Goal: Navigation & Orientation: Find specific page/section

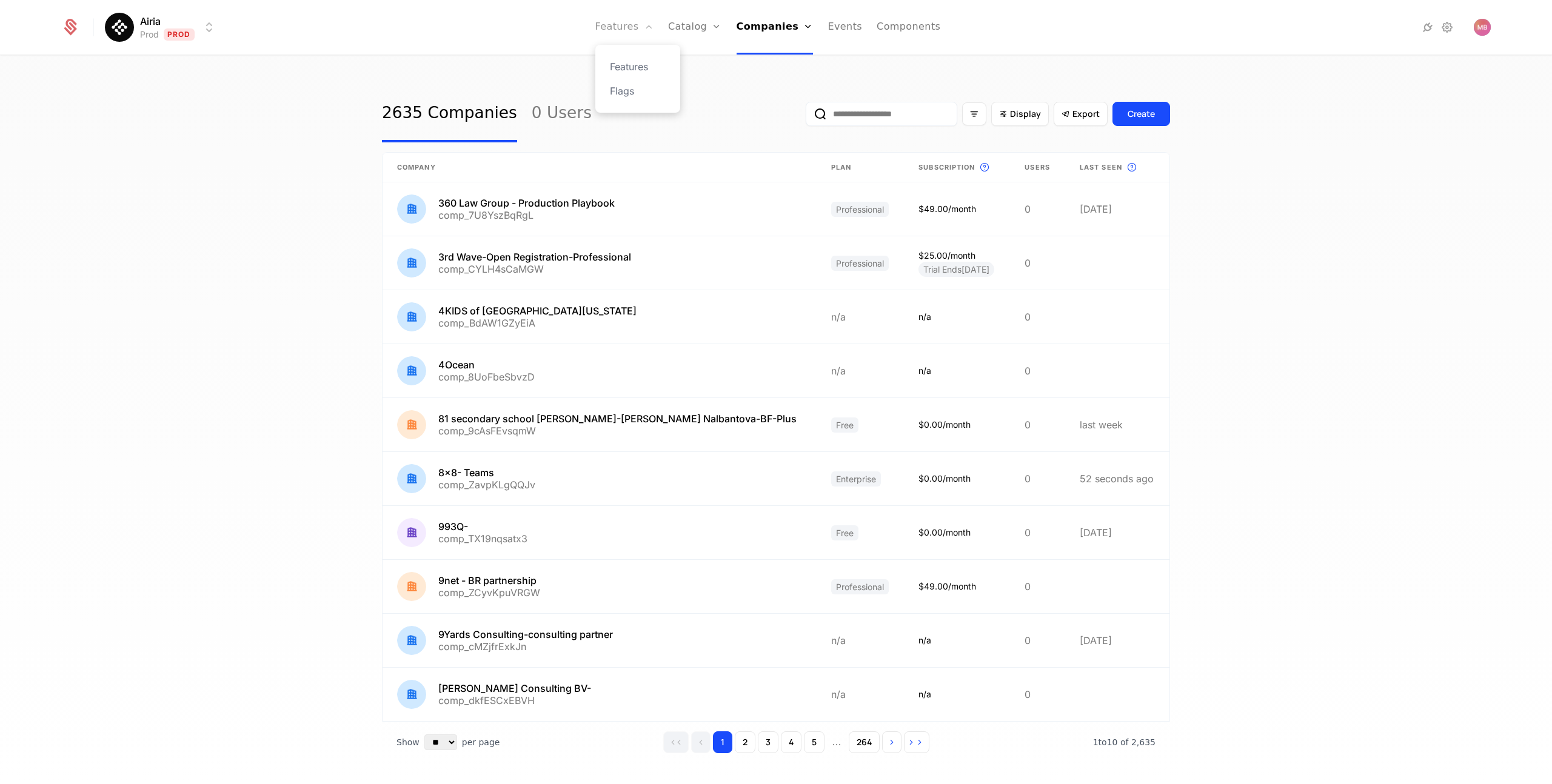
click at [625, 23] on link "Features" at bounding box center [624, 27] width 58 height 55
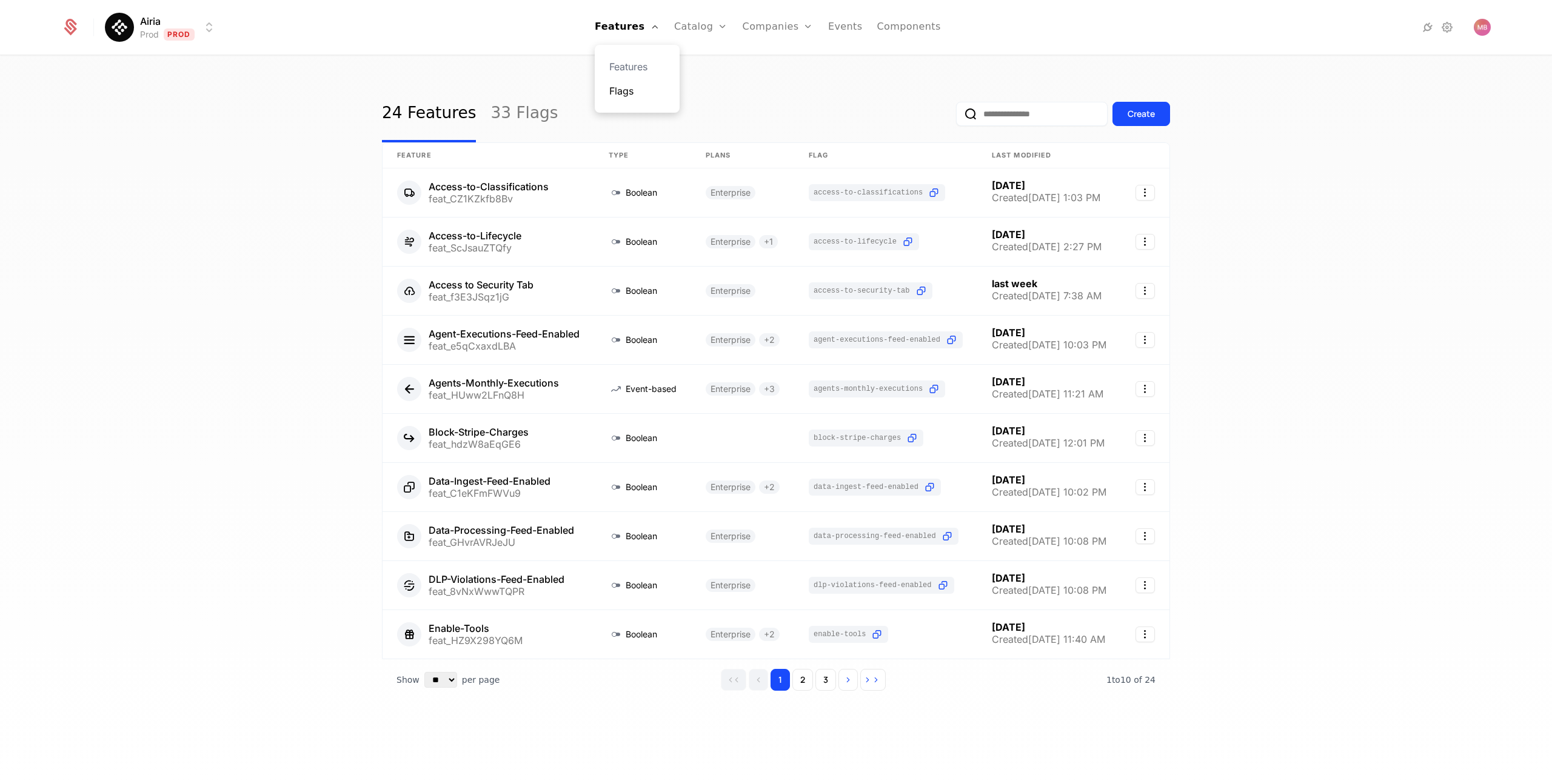
click at [629, 94] on link "Flags" at bounding box center [637, 91] width 55 height 15
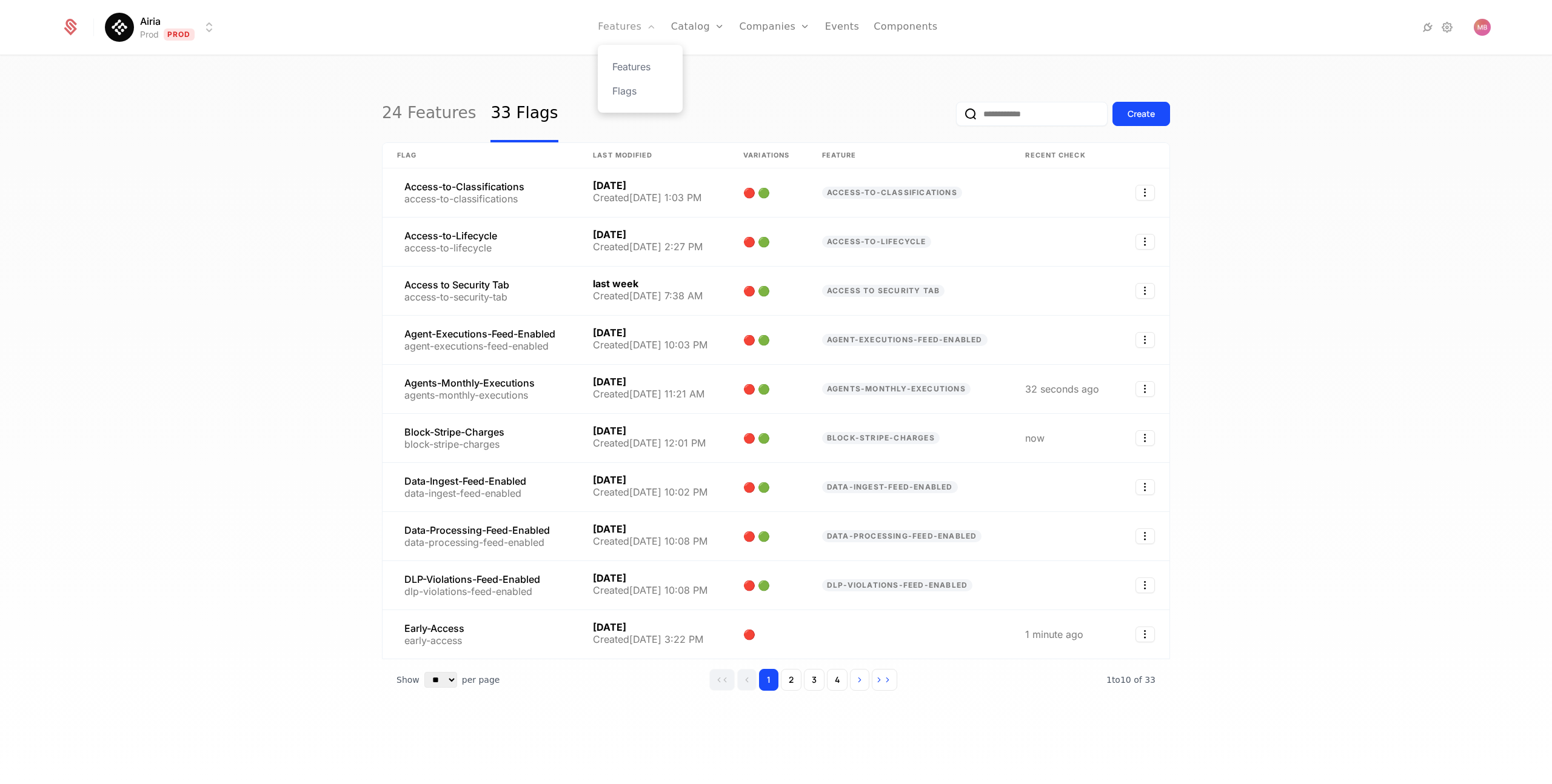
click at [618, 23] on link "Features" at bounding box center [627, 27] width 58 height 55
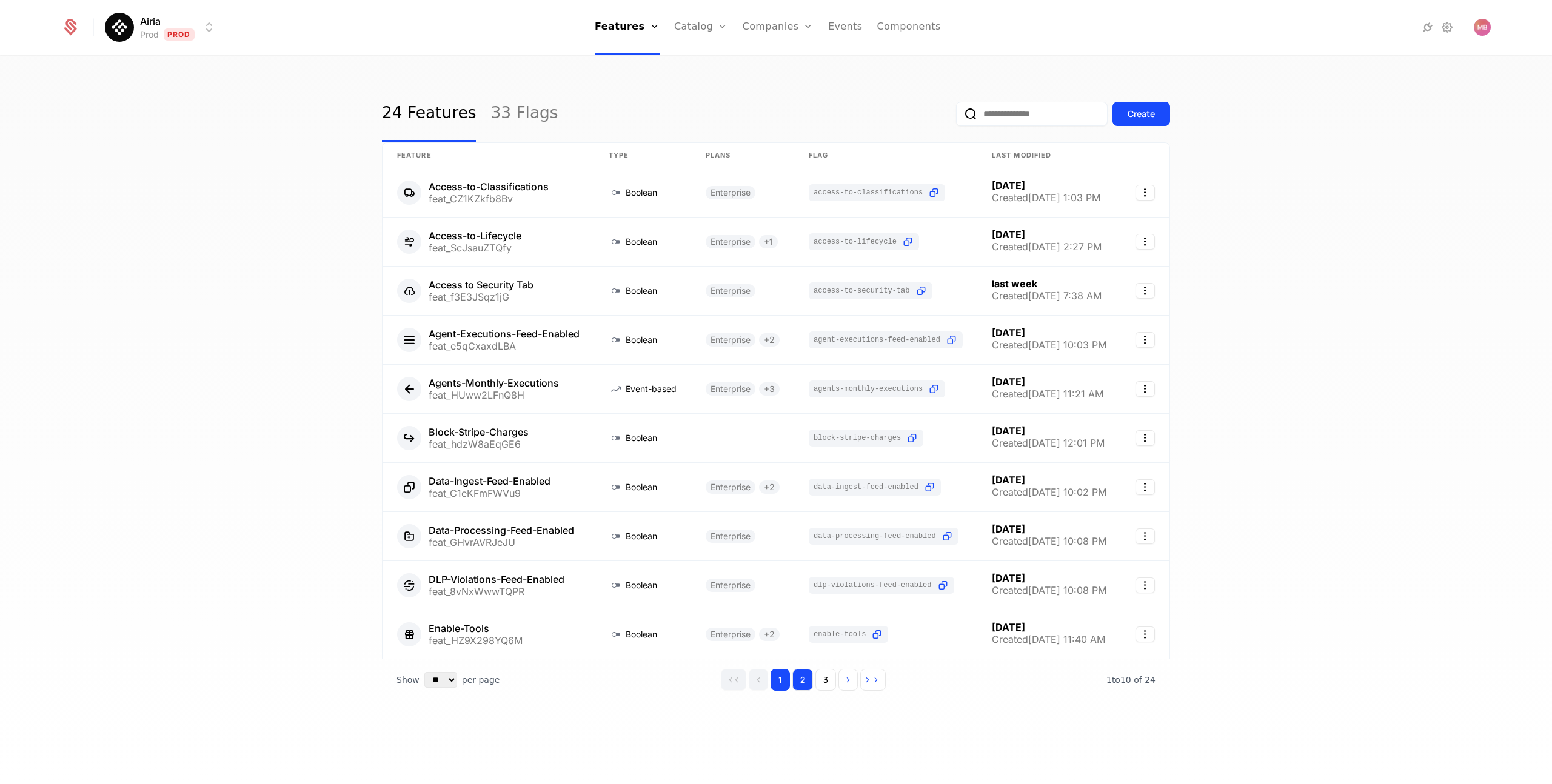
click at [802, 684] on button "2" at bounding box center [803, 679] width 21 height 22
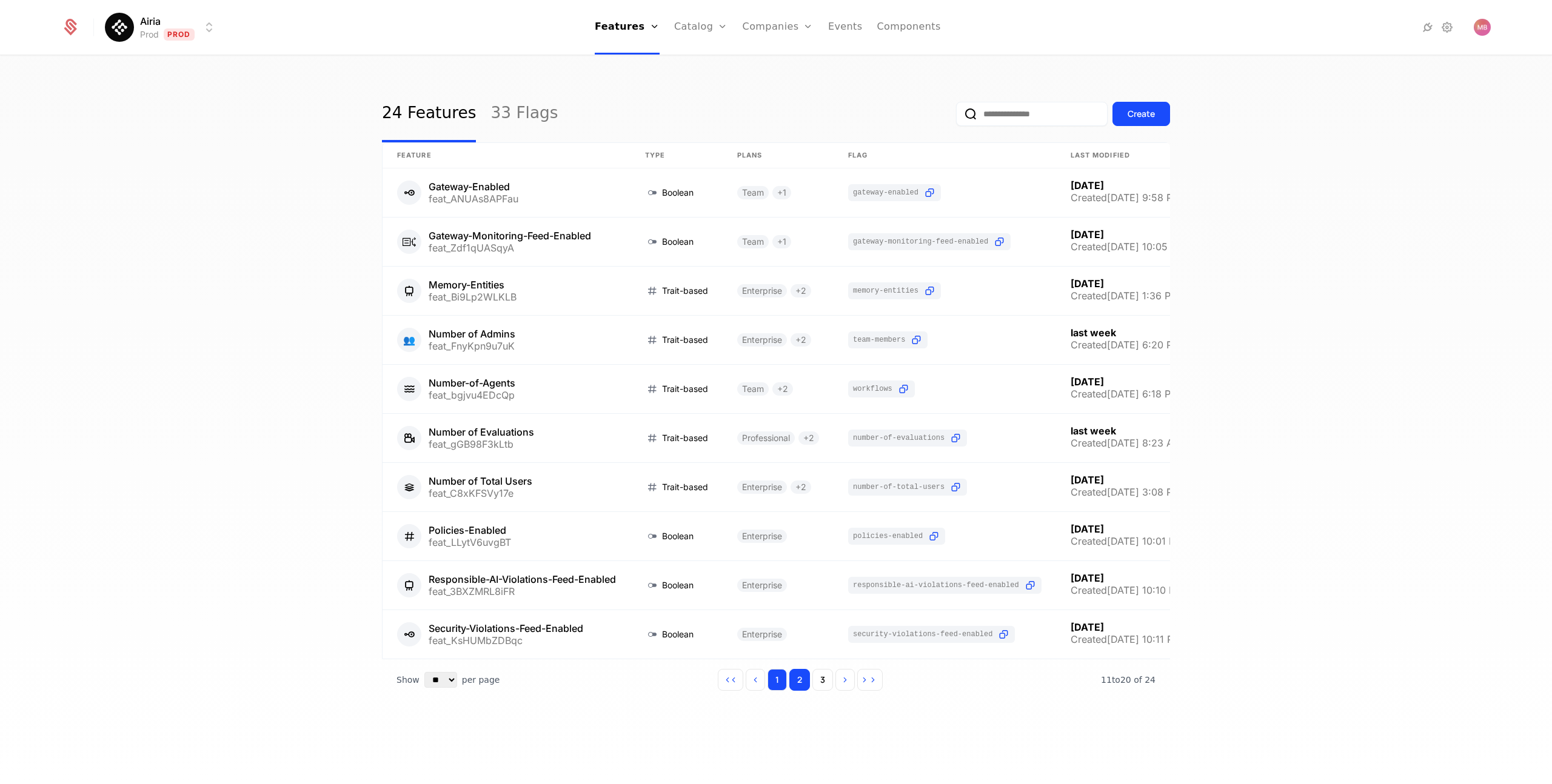
click at [778, 680] on button "1" at bounding box center [777, 679] width 19 height 22
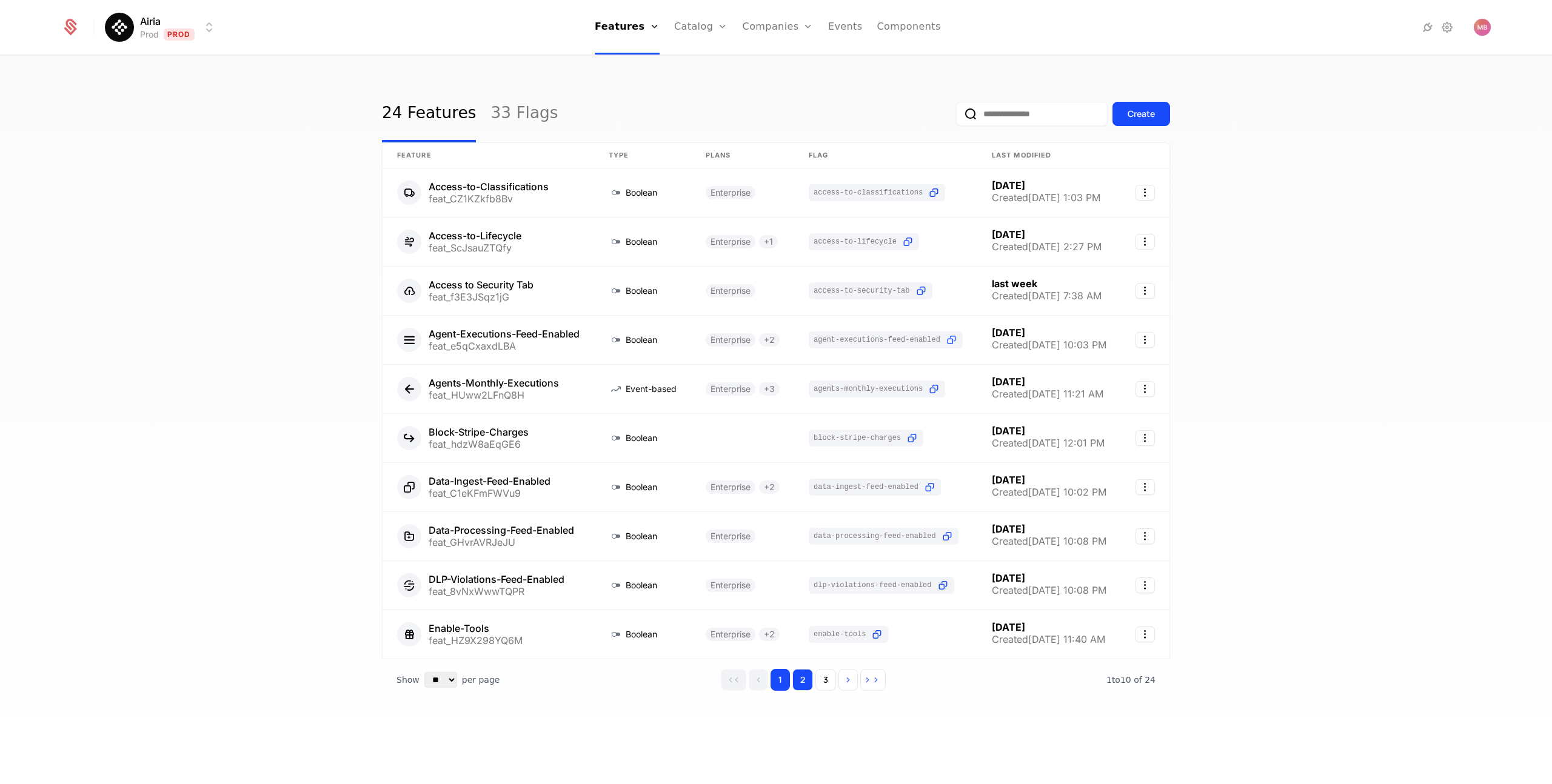
click at [804, 681] on button "2" at bounding box center [803, 679] width 21 height 22
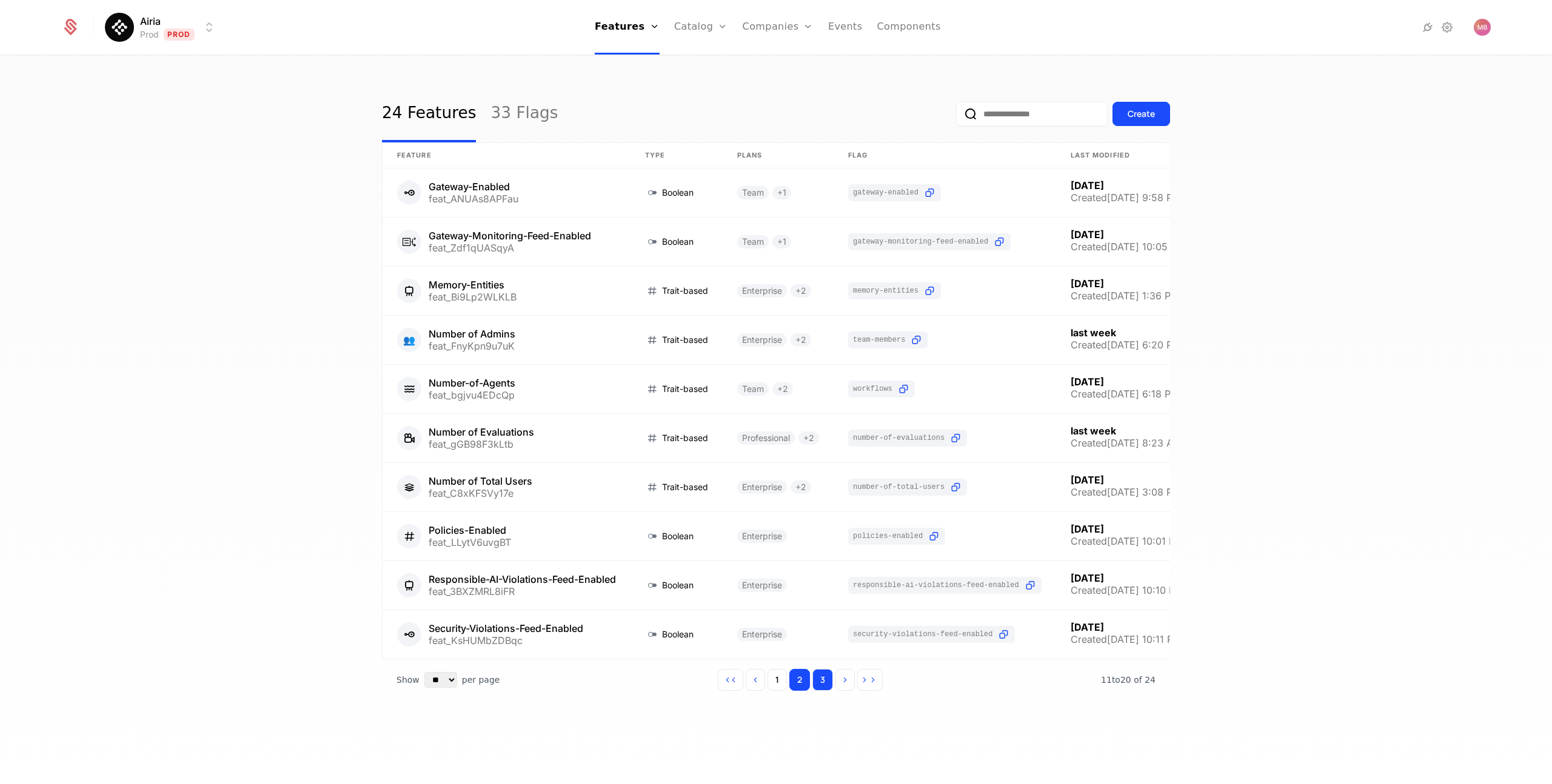
click at [821, 678] on button "3" at bounding box center [823, 679] width 21 height 22
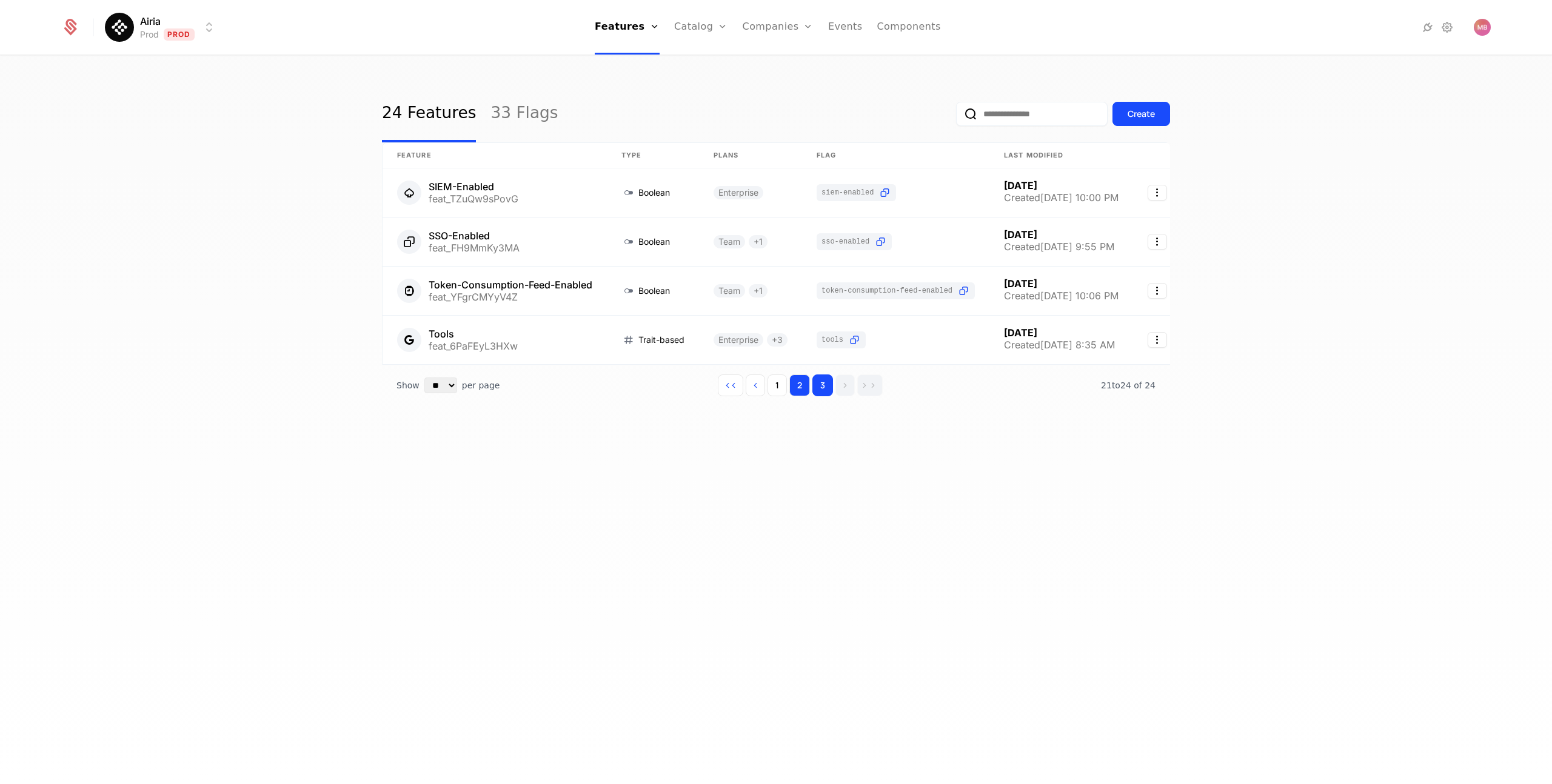
click at [796, 381] on button "2" at bounding box center [800, 385] width 21 height 22
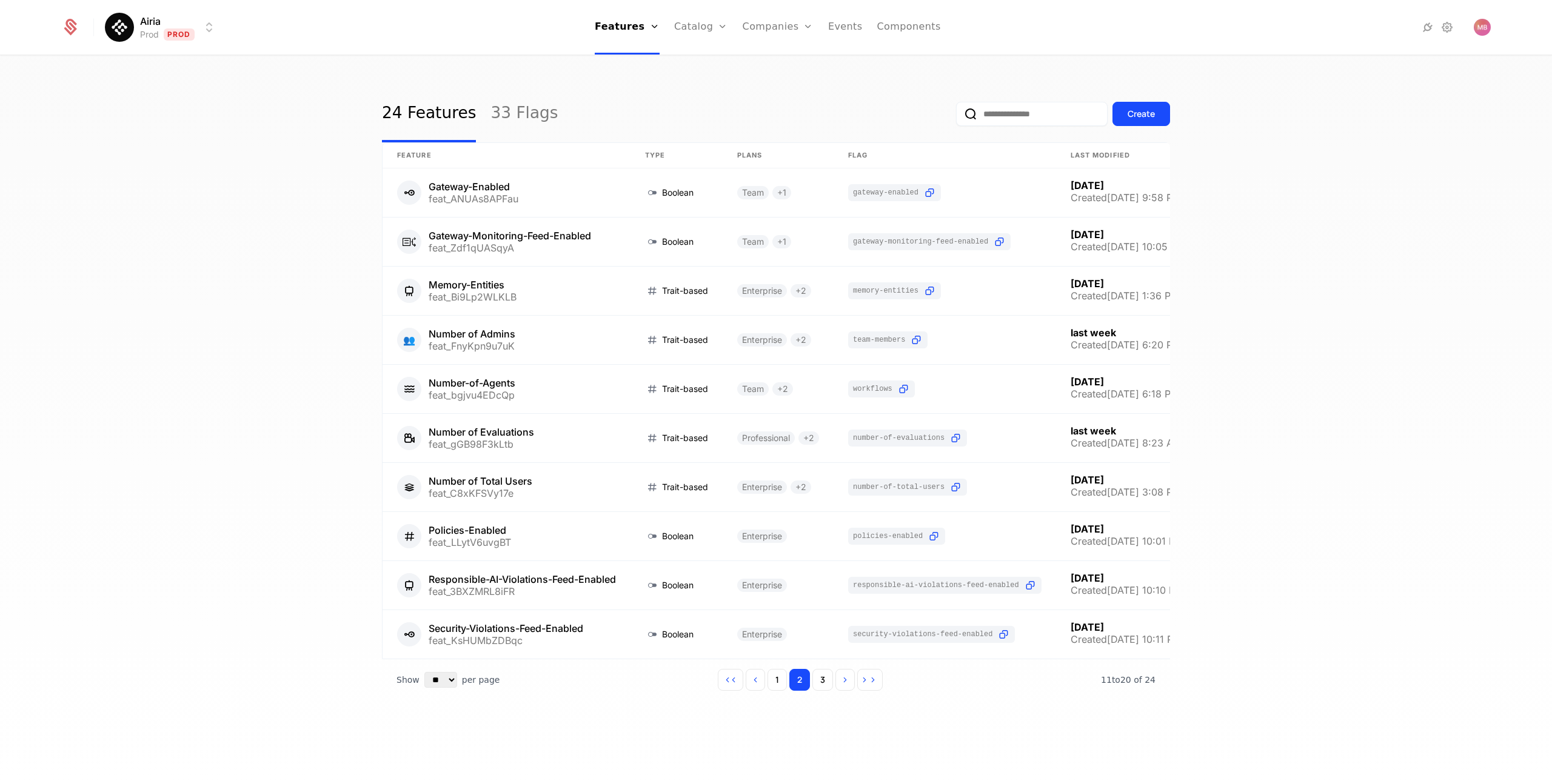
click at [1016, 110] on input "email" at bounding box center [1031, 114] width 152 height 24
click at [769, 27] on link "Companies" at bounding box center [778, 27] width 71 height 55
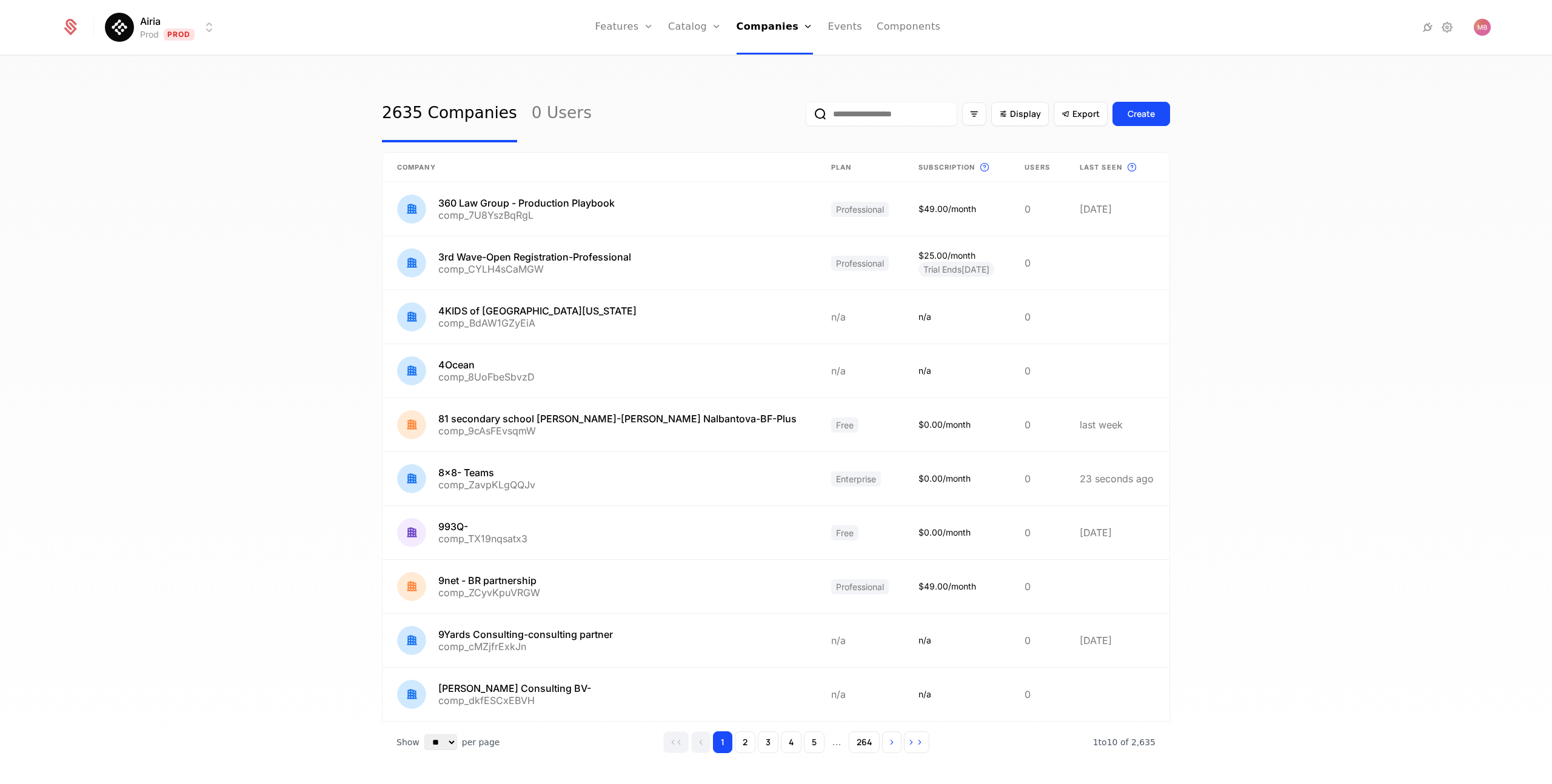
click at [880, 120] on input "email" at bounding box center [881, 114] width 152 height 24
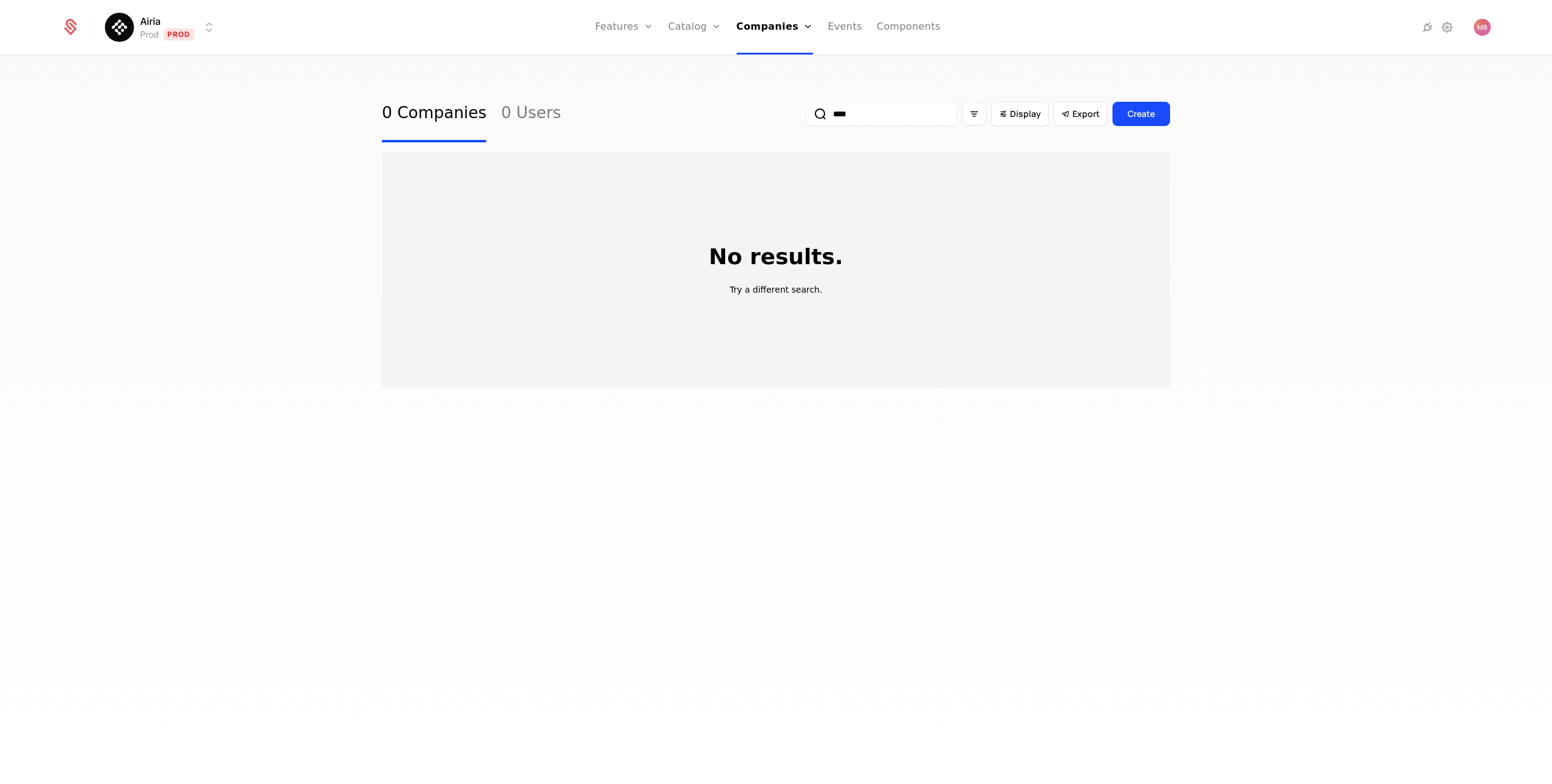
click at [892, 120] on input "****" at bounding box center [881, 114] width 152 height 24
type input "*"
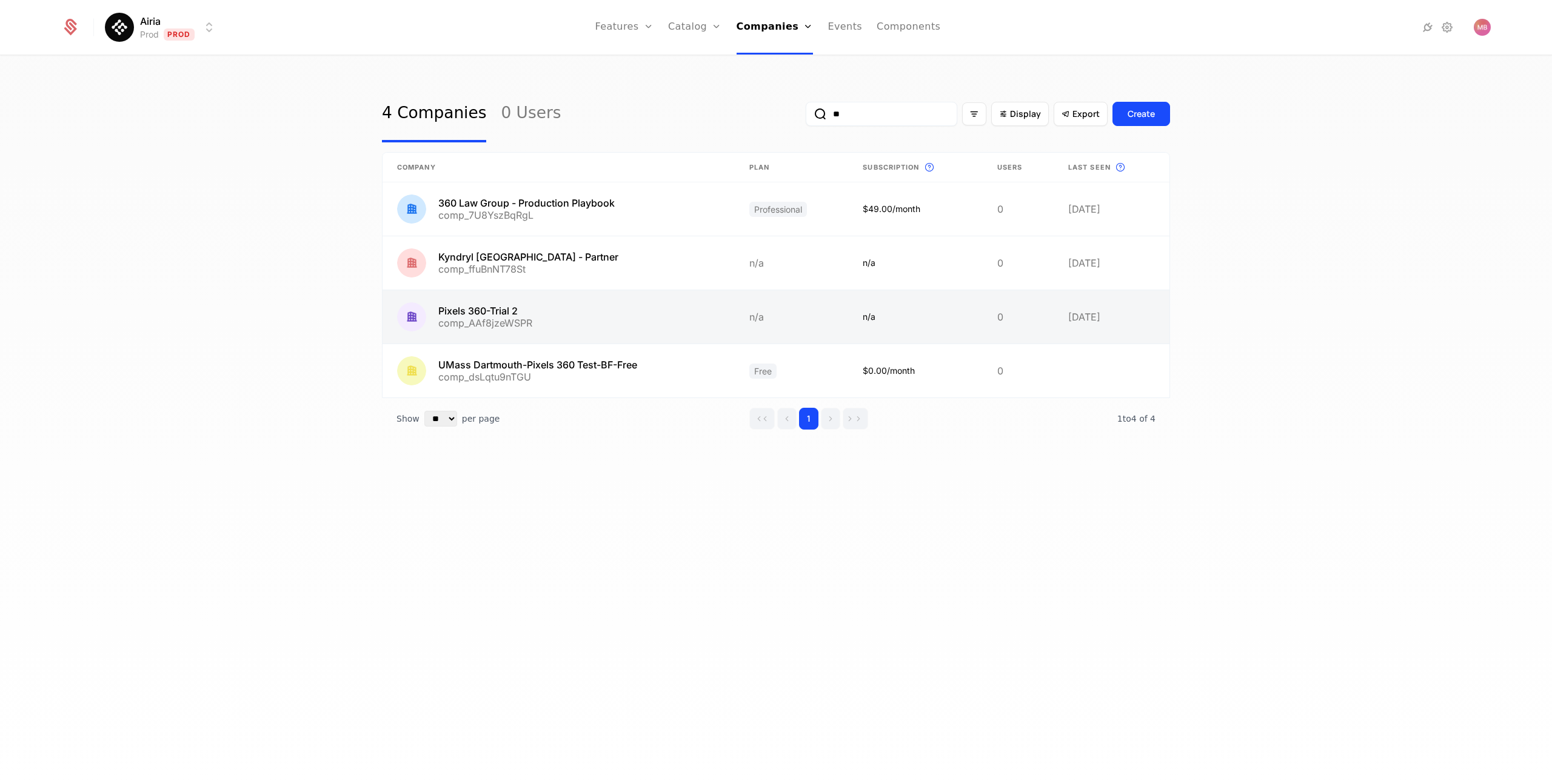
type input "*"
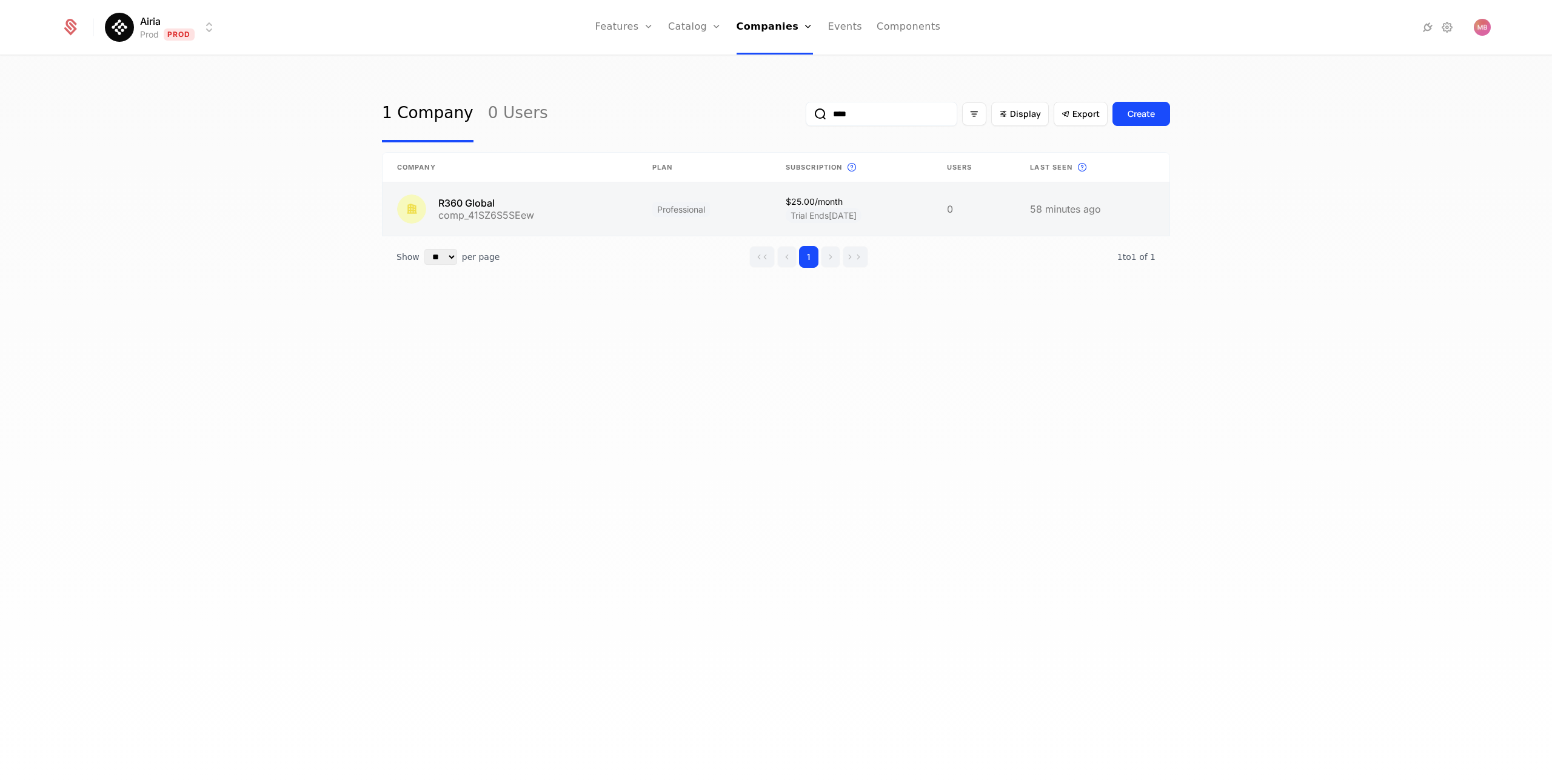
type input "****"
click at [474, 209] on link at bounding box center [510, 210] width 256 height 54
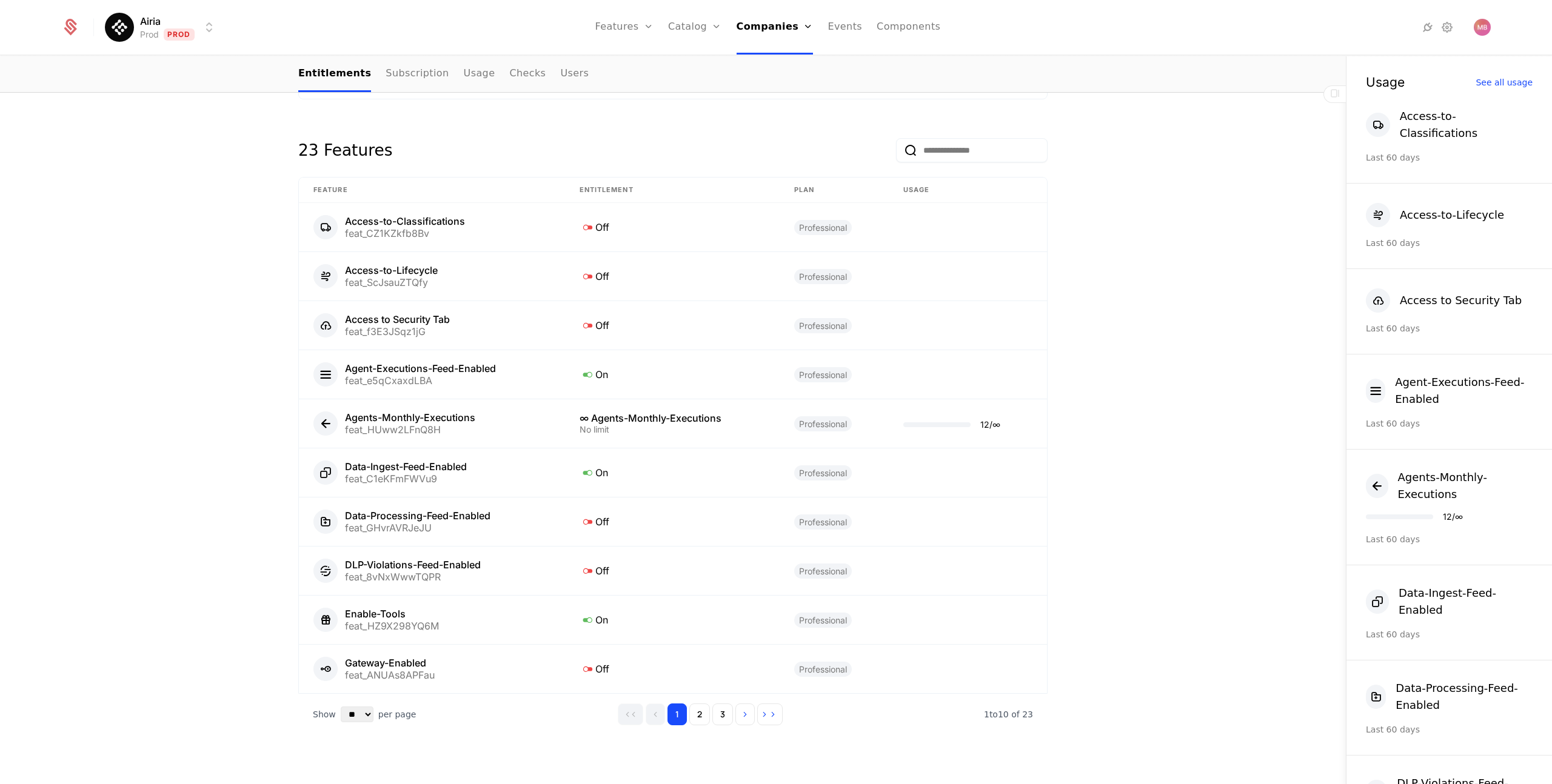
scroll to position [628, 0]
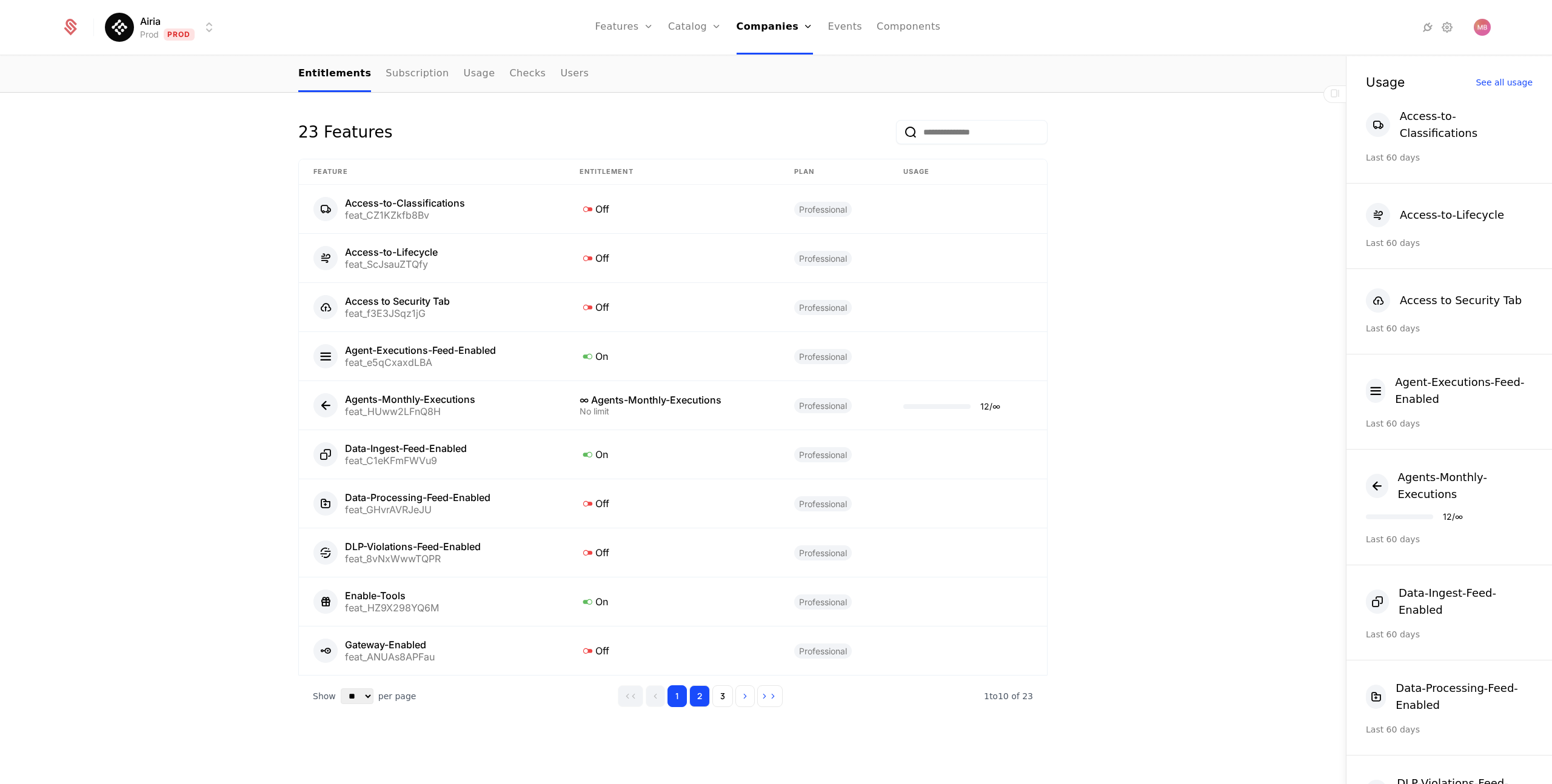
click at [700, 703] on button "2" at bounding box center [700, 696] width 21 height 22
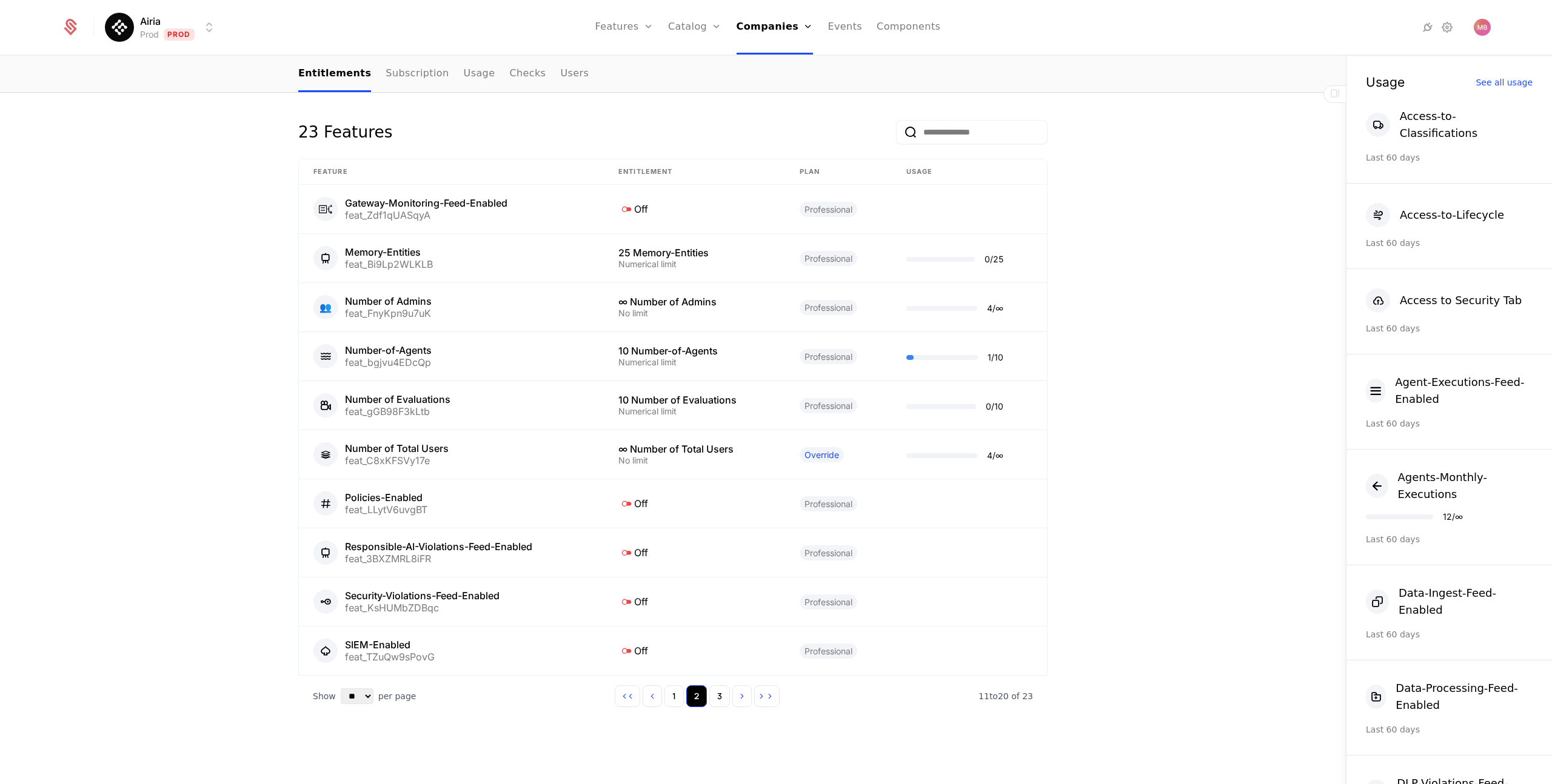
click at [701, 698] on button "2" at bounding box center [697, 696] width 21 height 22
click at [679, 697] on button "1" at bounding box center [674, 696] width 19 height 22
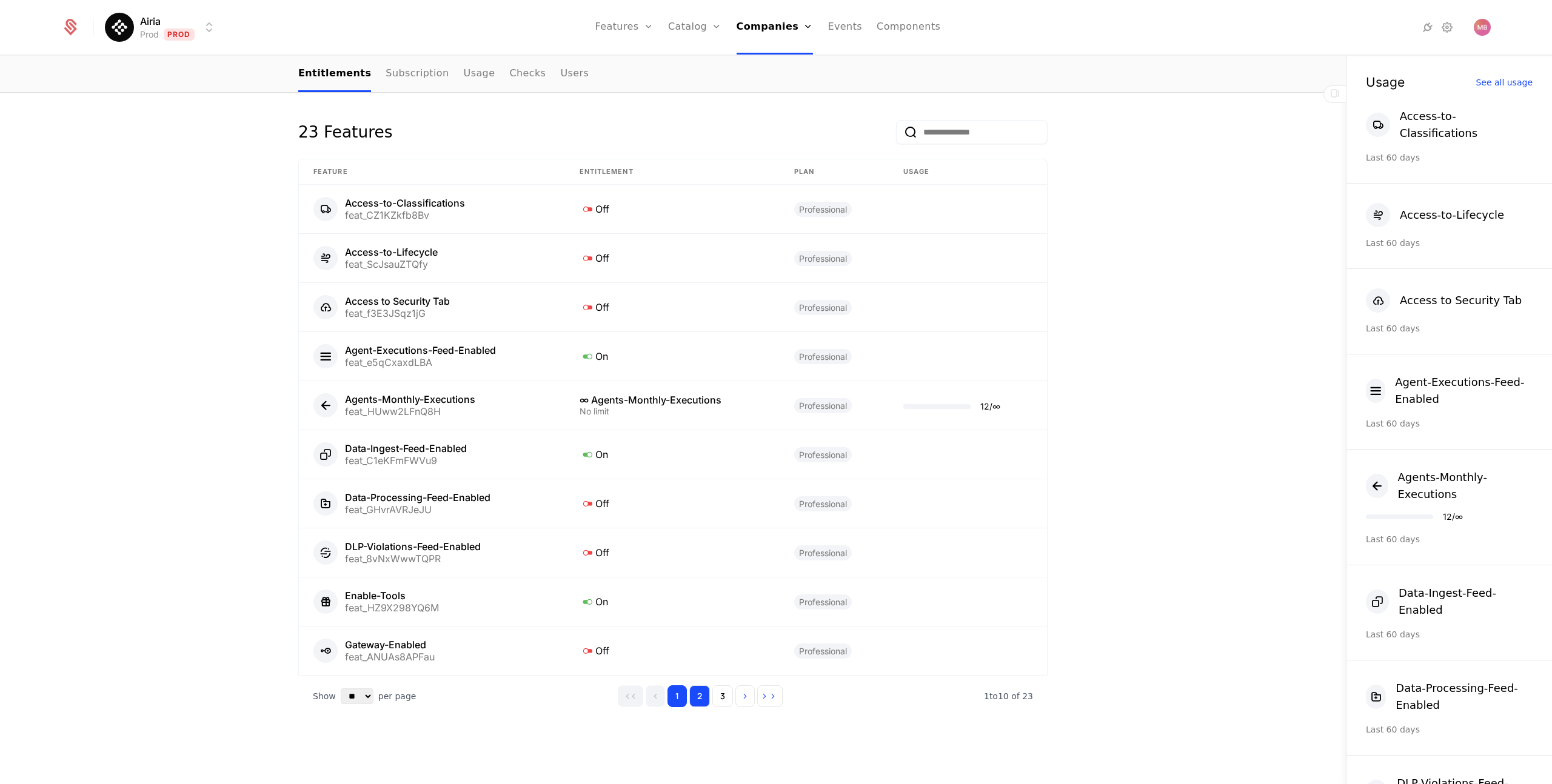
click at [702, 699] on button "2" at bounding box center [700, 696] width 21 height 22
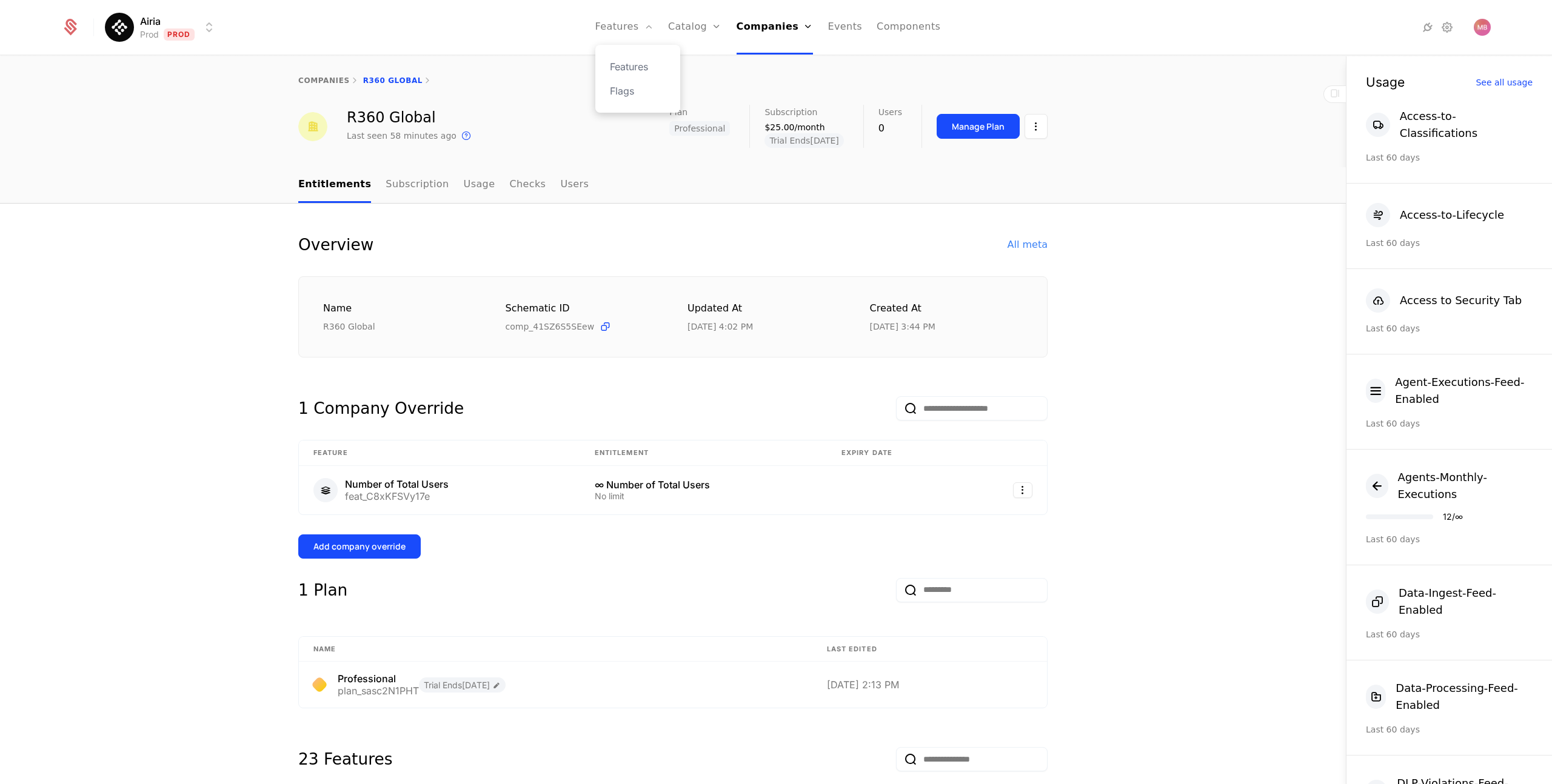
click at [635, 75] on div "Features Flags" at bounding box center [638, 79] width 85 height 68
click at [631, 66] on link "Features" at bounding box center [638, 67] width 55 height 15
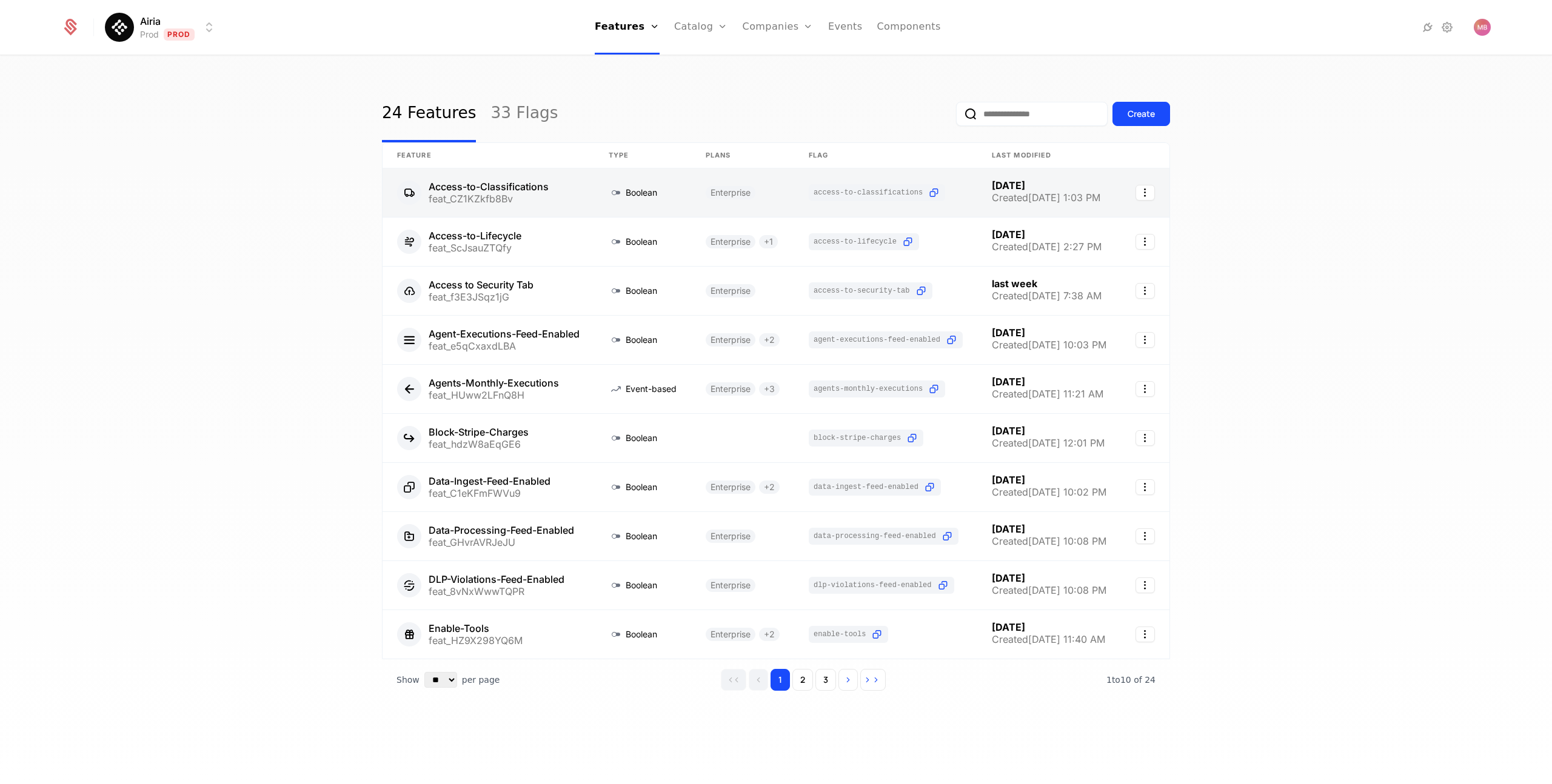
click at [571, 204] on link at bounding box center [489, 193] width 211 height 49
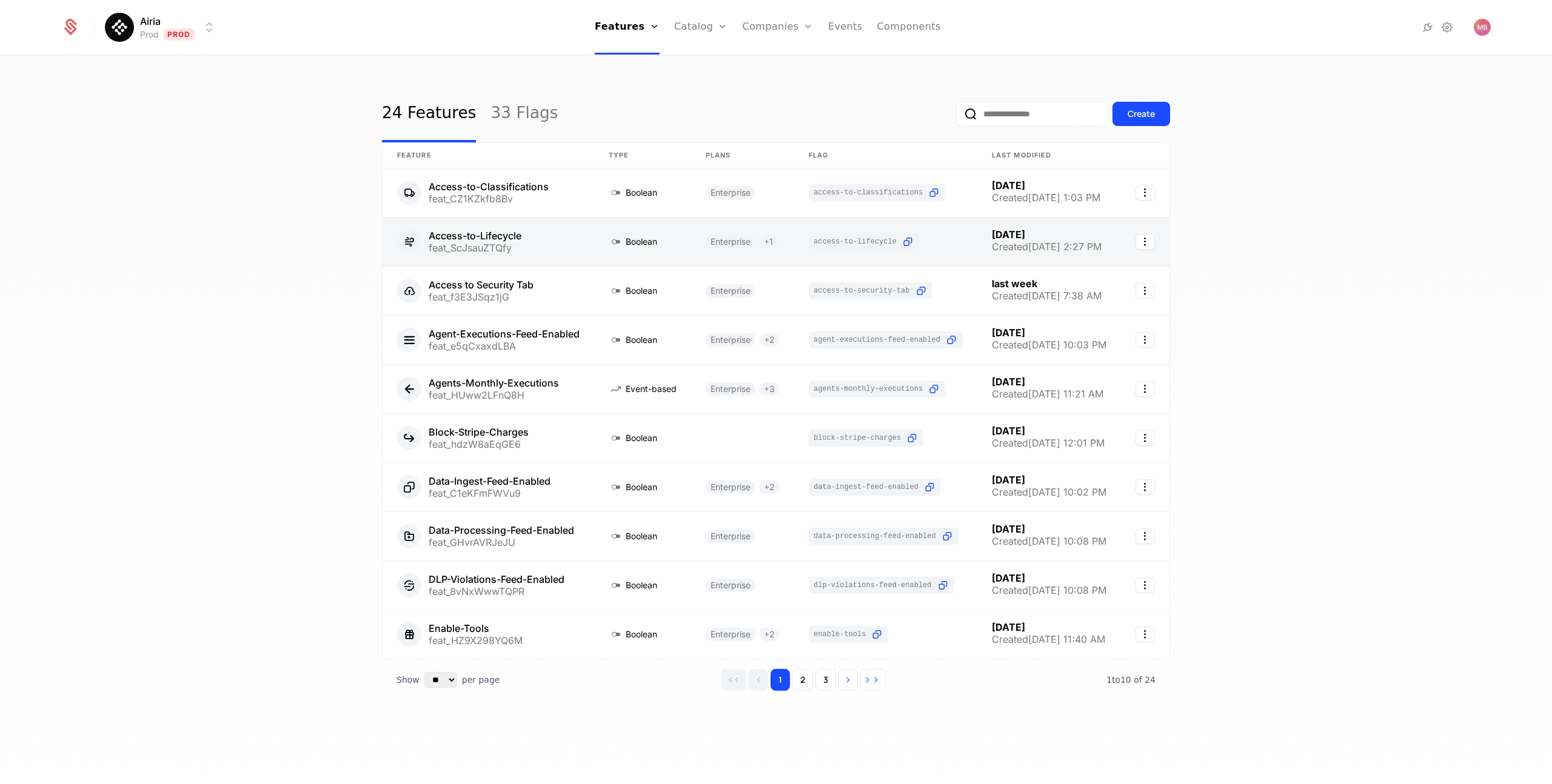
click at [542, 244] on link at bounding box center [489, 242] width 211 height 49
click at [803, 683] on button "2" at bounding box center [803, 679] width 21 height 22
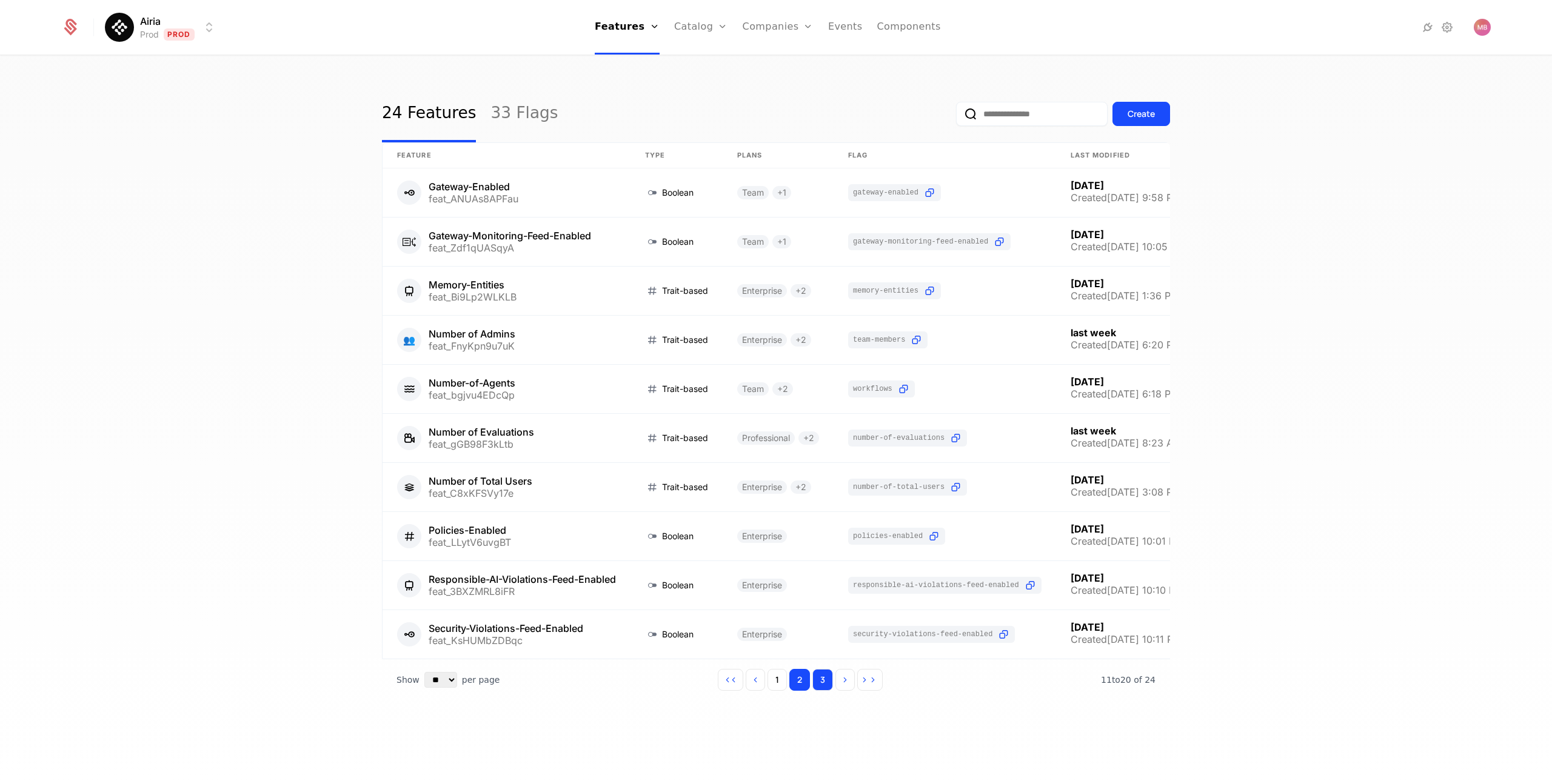
click at [827, 684] on button "3" at bounding box center [823, 679] width 21 height 22
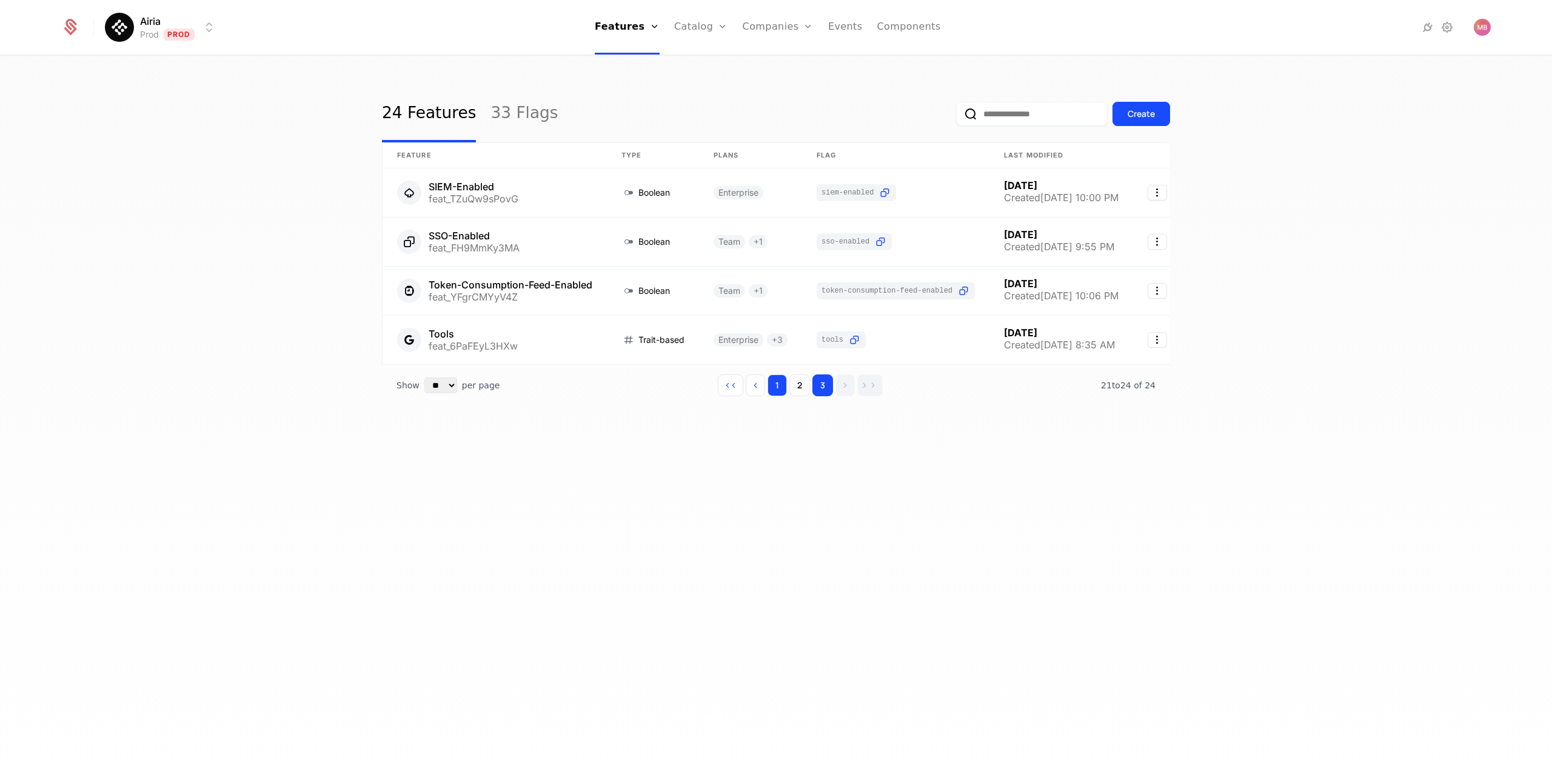
click at [776, 387] on button "1" at bounding box center [777, 385] width 19 height 22
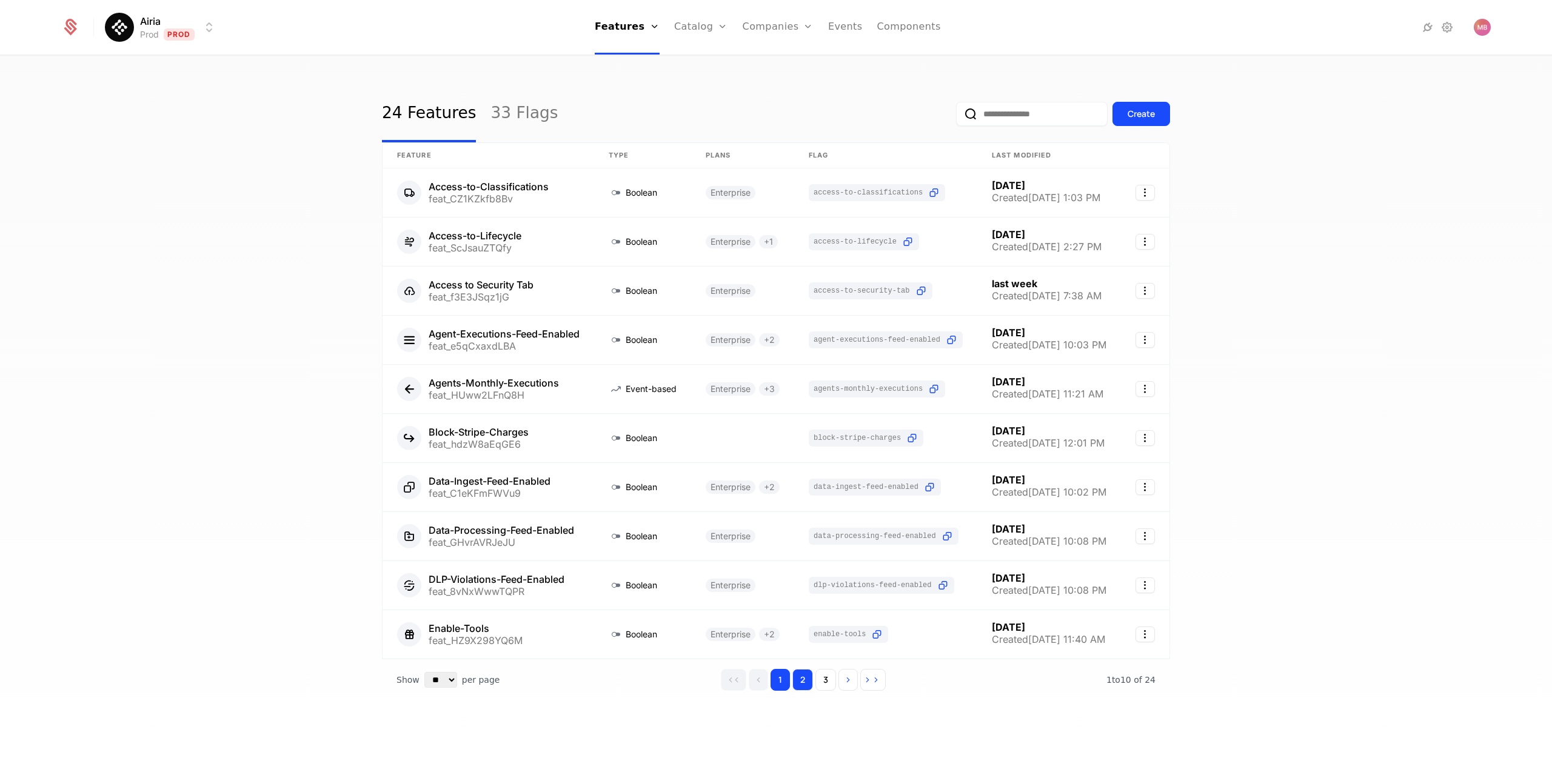
click at [805, 684] on button "2" at bounding box center [803, 679] width 21 height 22
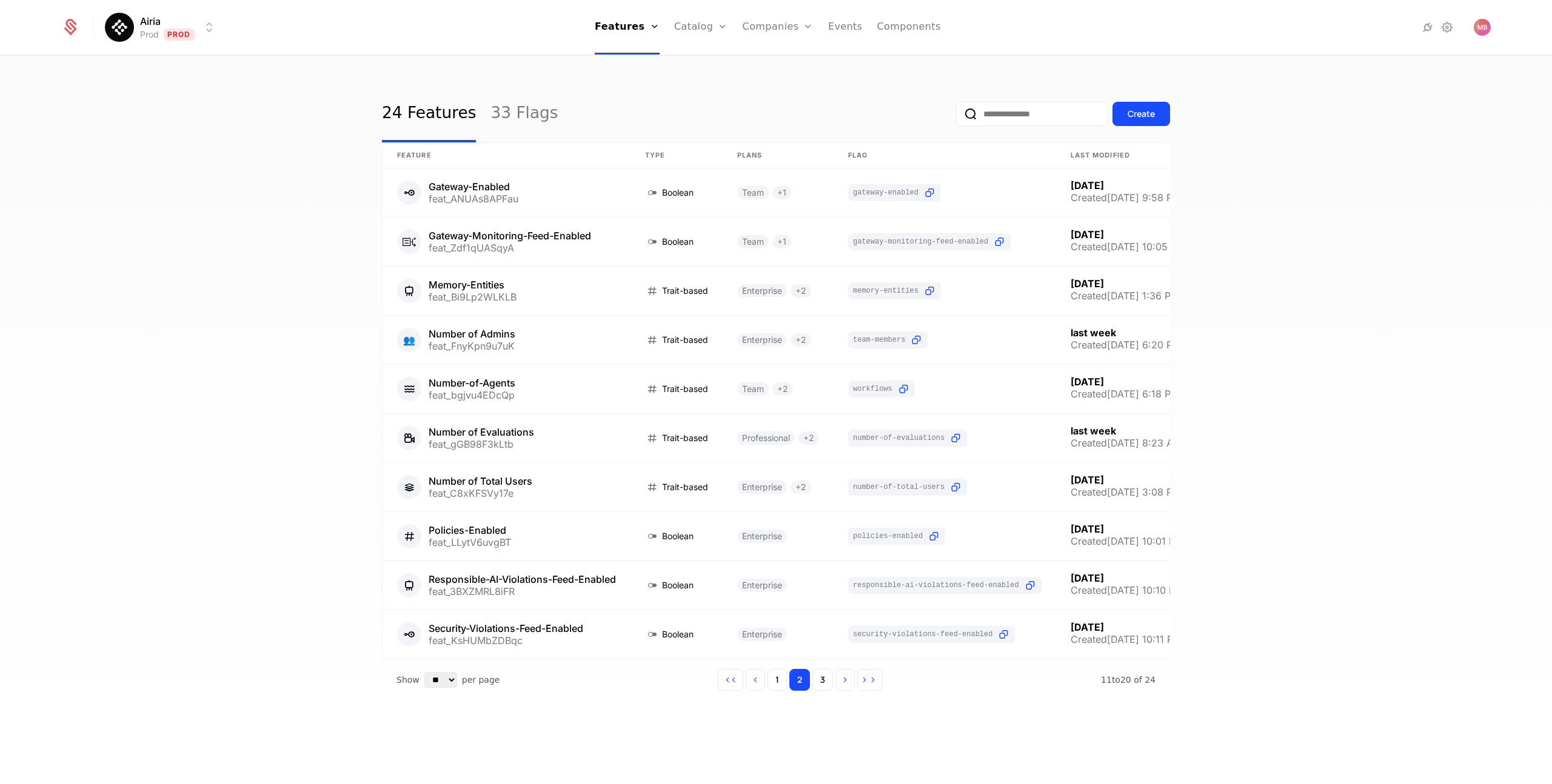
click at [1101, 154] on th "Last Modified" at bounding box center [1128, 155] width 144 height 25
click at [783, 679] on button "1" at bounding box center [777, 679] width 19 height 22
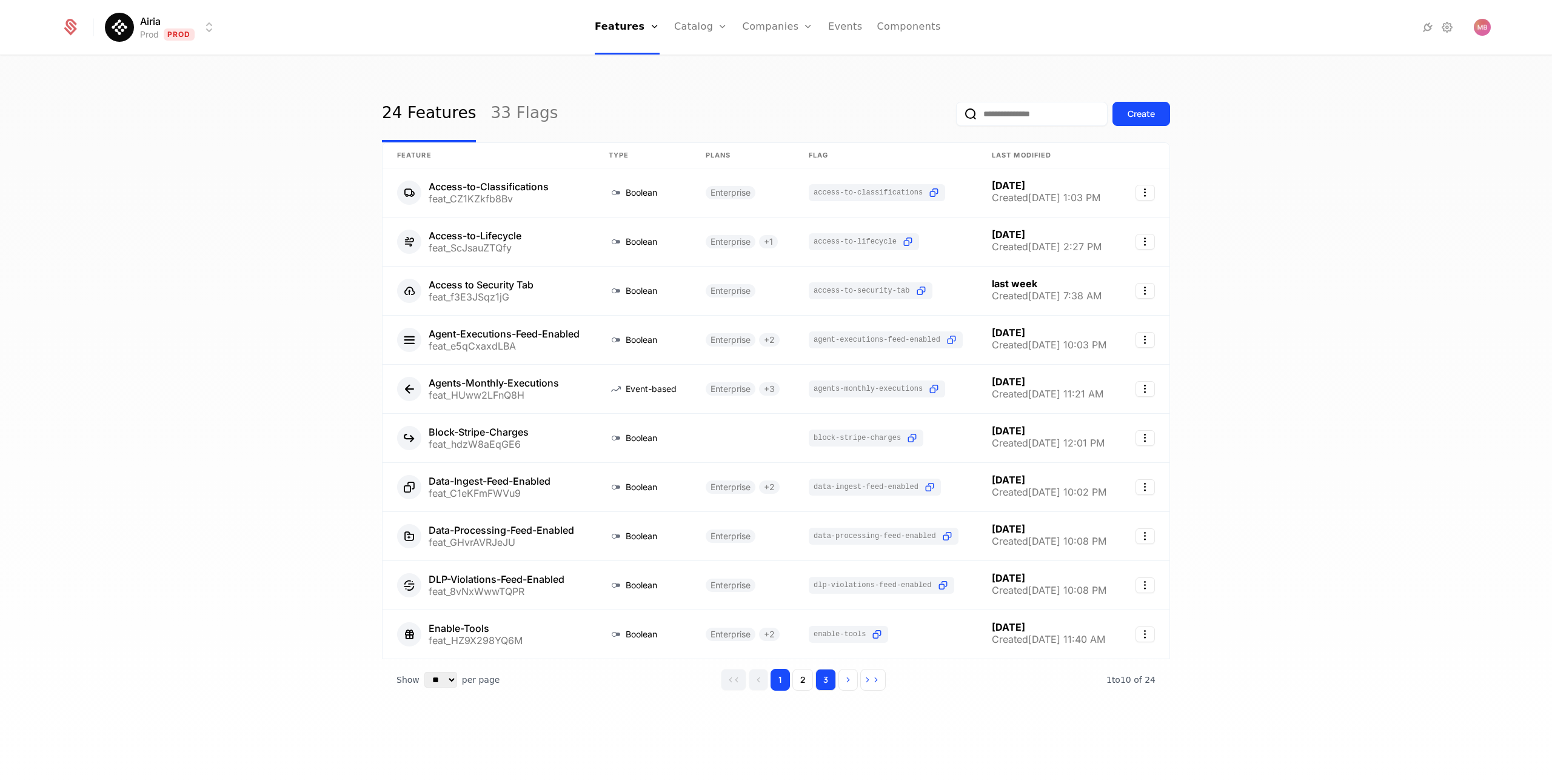
click at [823, 679] on button "3" at bounding box center [826, 679] width 21 height 22
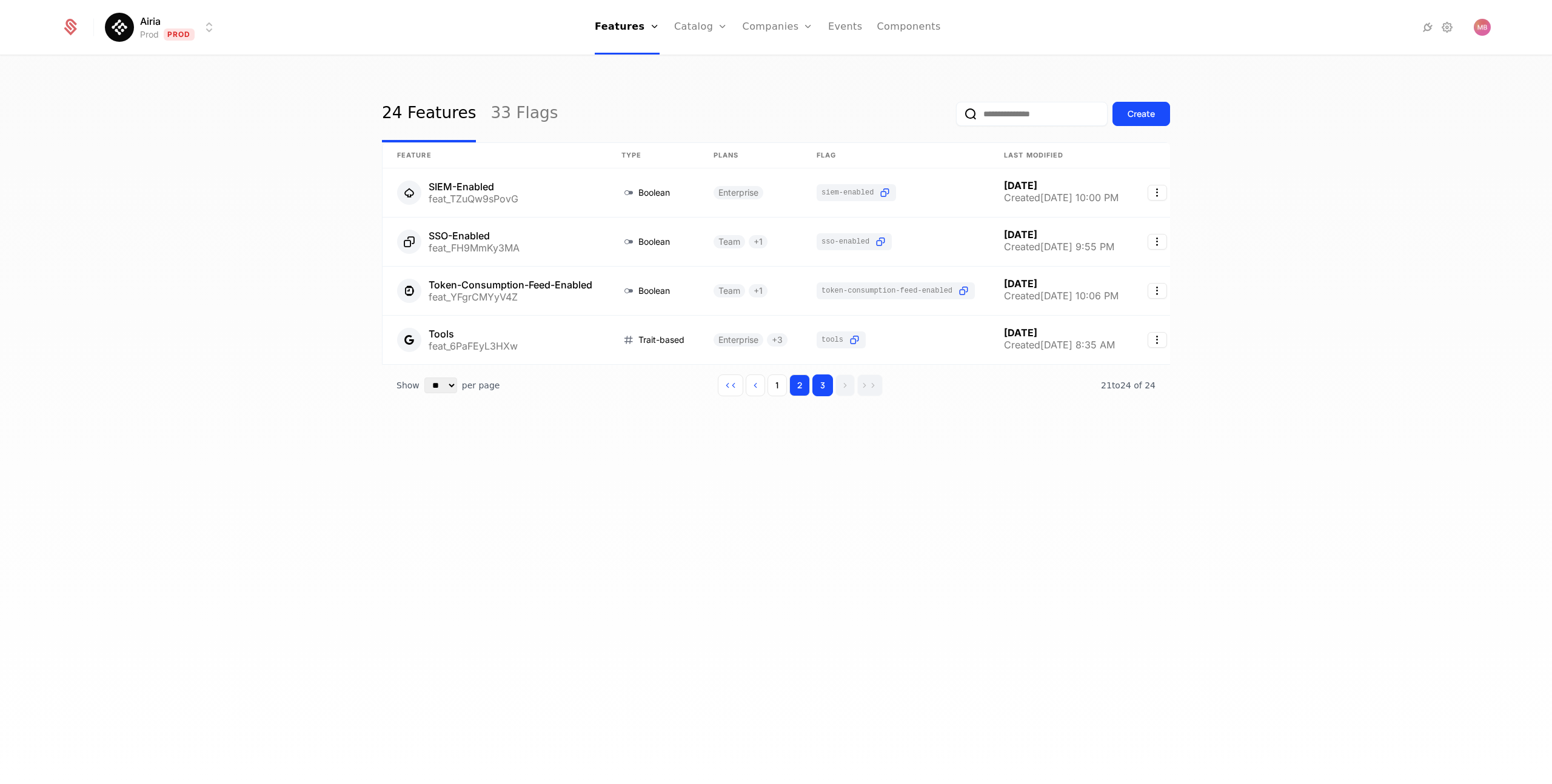
click at [802, 389] on button "2" at bounding box center [800, 385] width 21 height 22
